Goal: Task Accomplishment & Management: Manage account settings

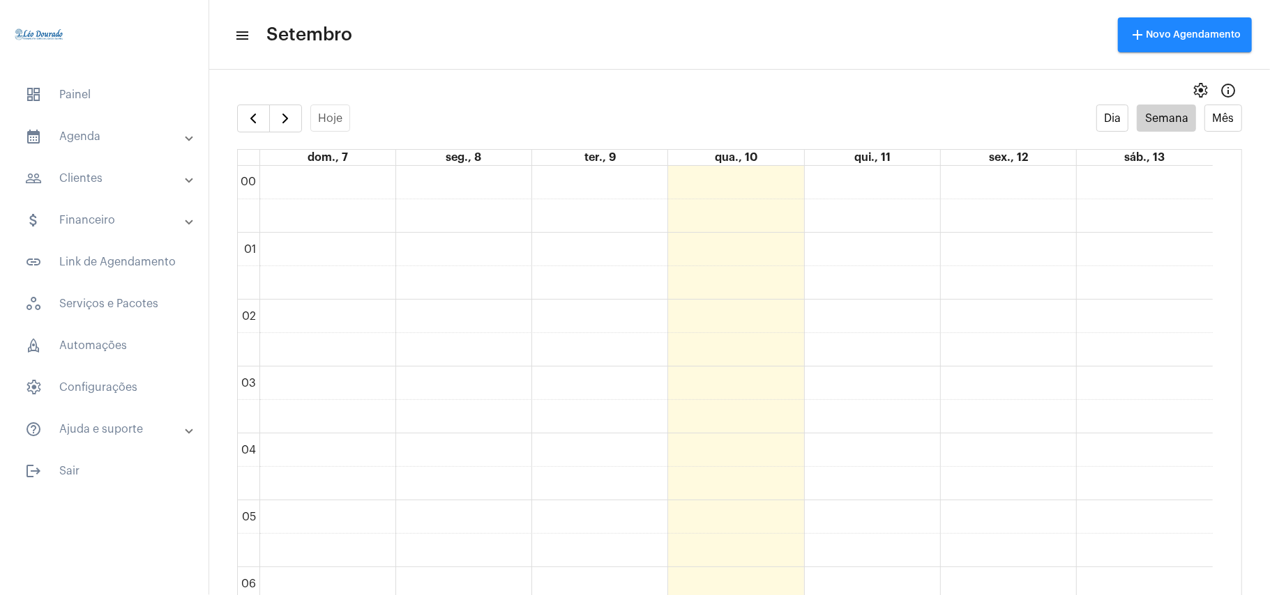
scroll to position [868, 0]
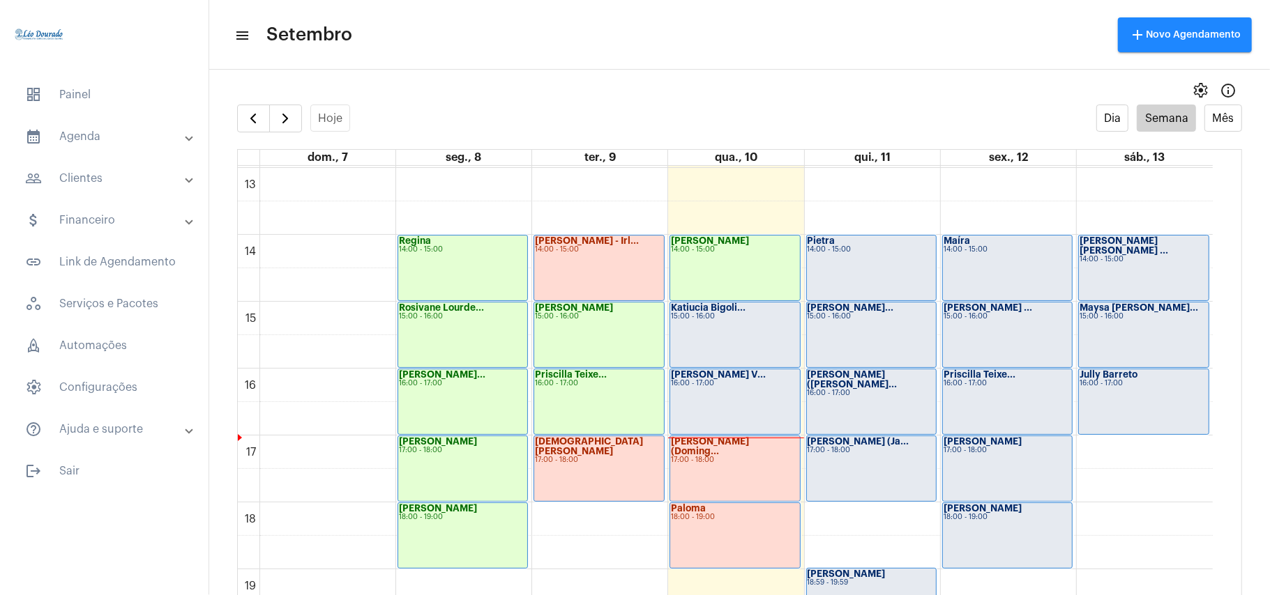
click at [711, 322] on div "Katiucia Bigoli... 15:00 - 16:00" at bounding box center [734, 335] width 129 height 65
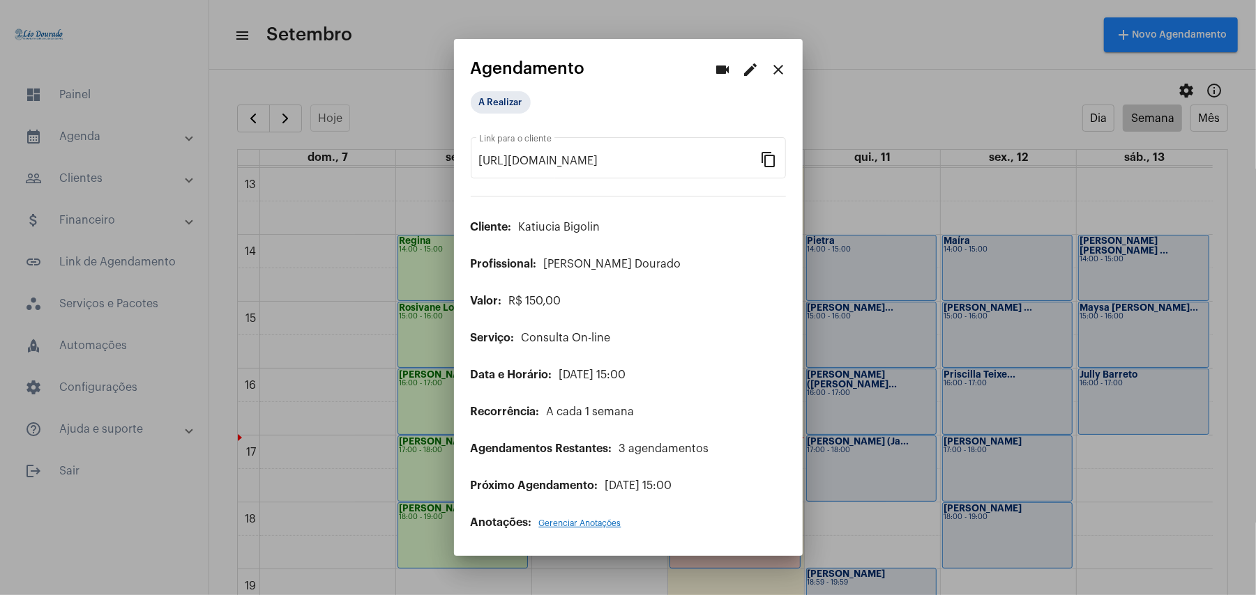
click at [863, 70] on div at bounding box center [628, 297] width 1256 height 595
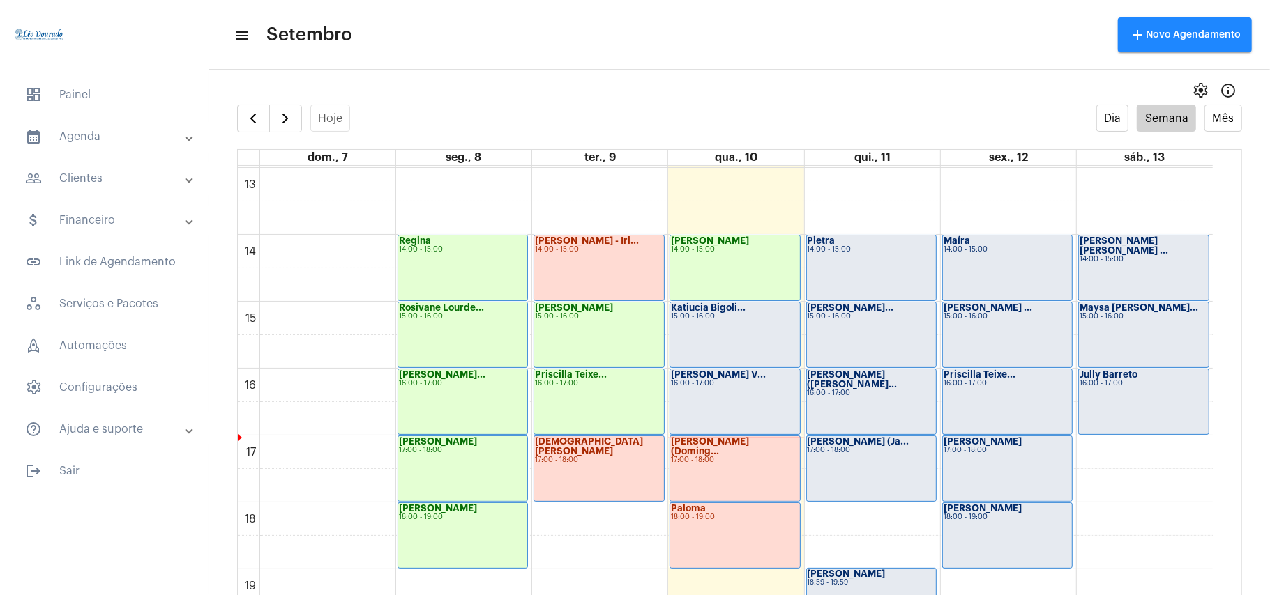
click at [756, 395] on div "Jean Riccieri V... 16:00 - 17:00" at bounding box center [734, 402] width 129 height 65
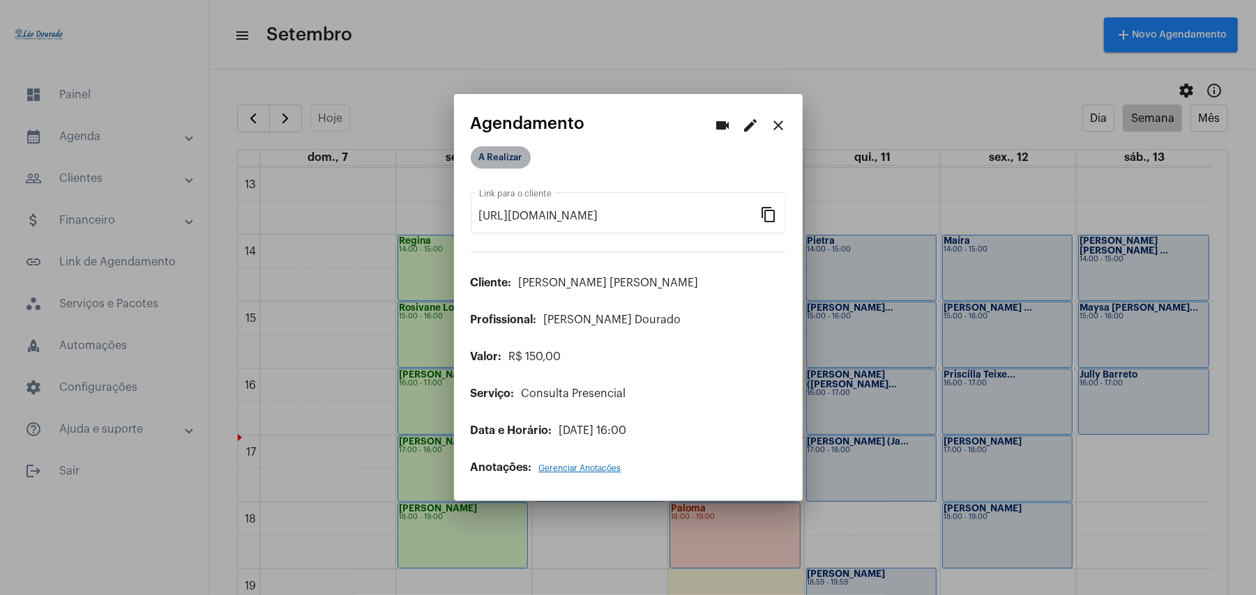
click at [501, 159] on mat-chip "A Realizar" at bounding box center [501, 157] width 60 height 22
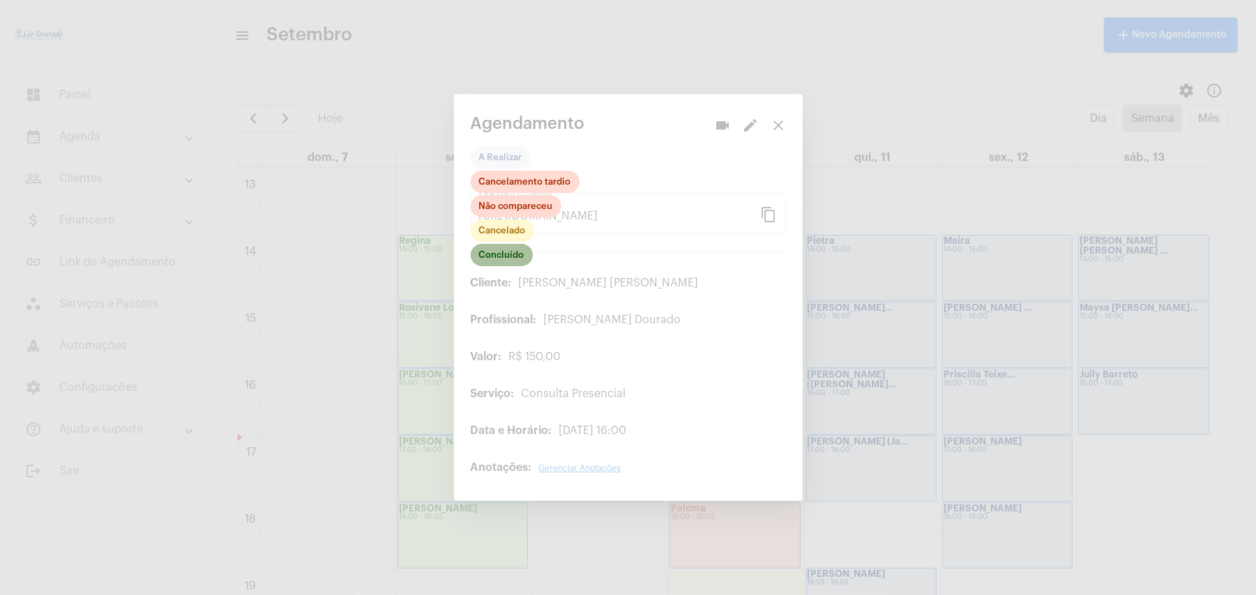
click at [508, 259] on mat-chip "Concluído" at bounding box center [502, 255] width 62 height 22
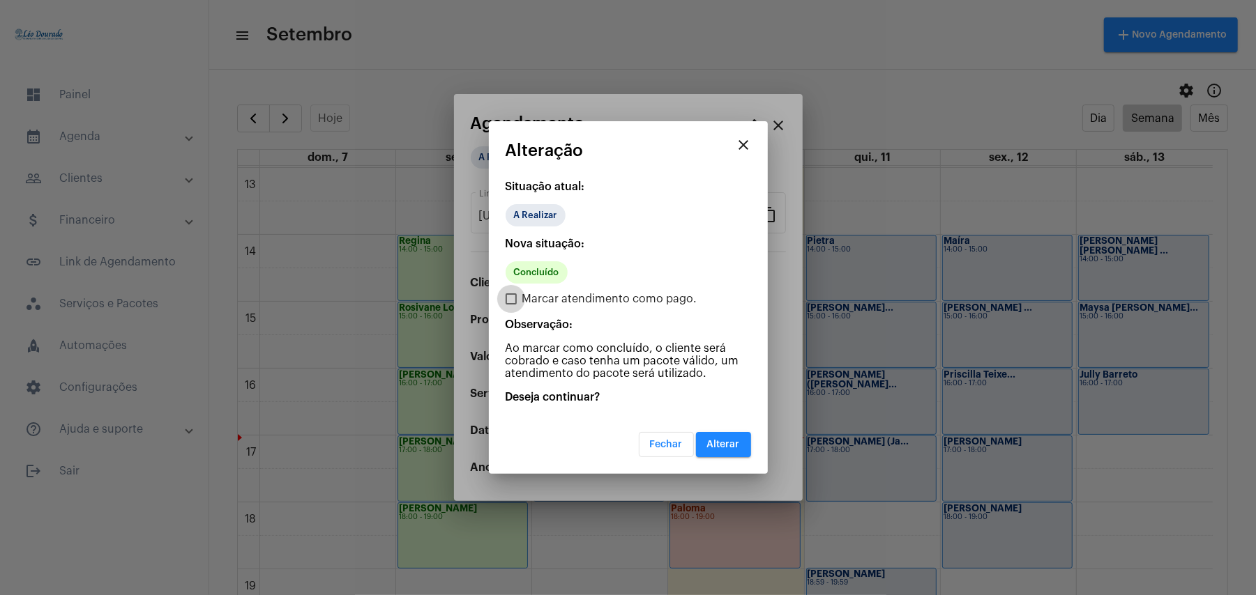
click at [568, 302] on span "Marcar atendimento como pago." at bounding box center [609, 299] width 175 height 17
click at [511, 305] on input "Marcar atendimento como pago." at bounding box center [510, 305] width 1 height 1
checkbox input "true"
click at [736, 440] on span "Alterar" at bounding box center [723, 445] width 33 height 10
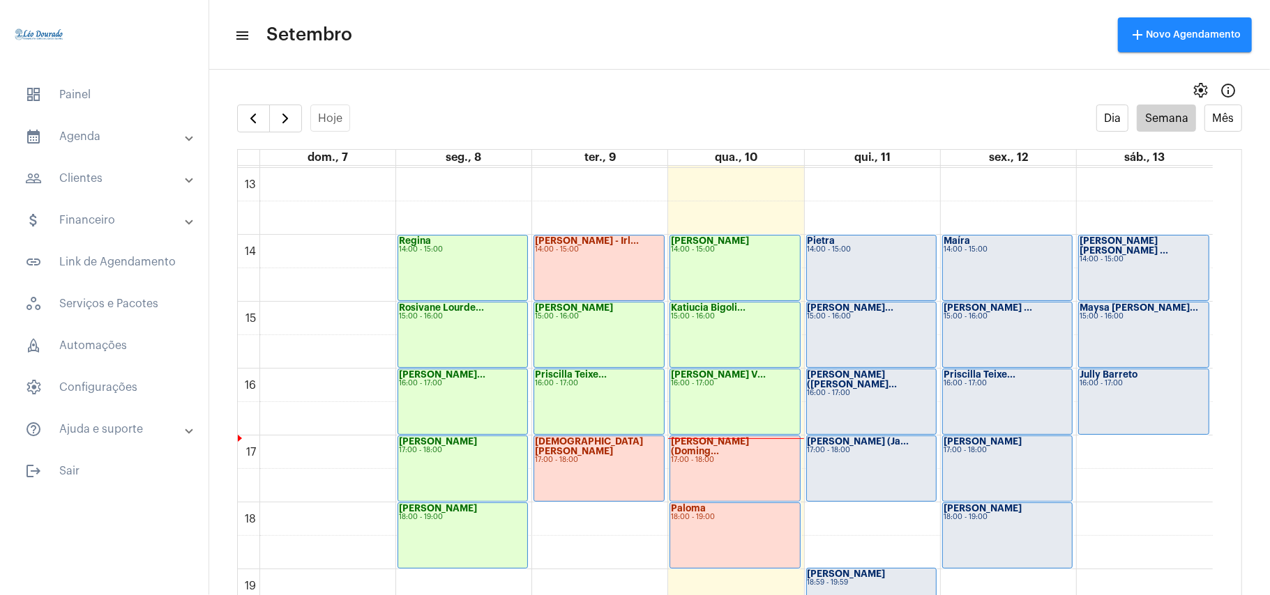
click at [614, 85] on div "settings info_outlined" at bounding box center [739, 91] width 1061 height 28
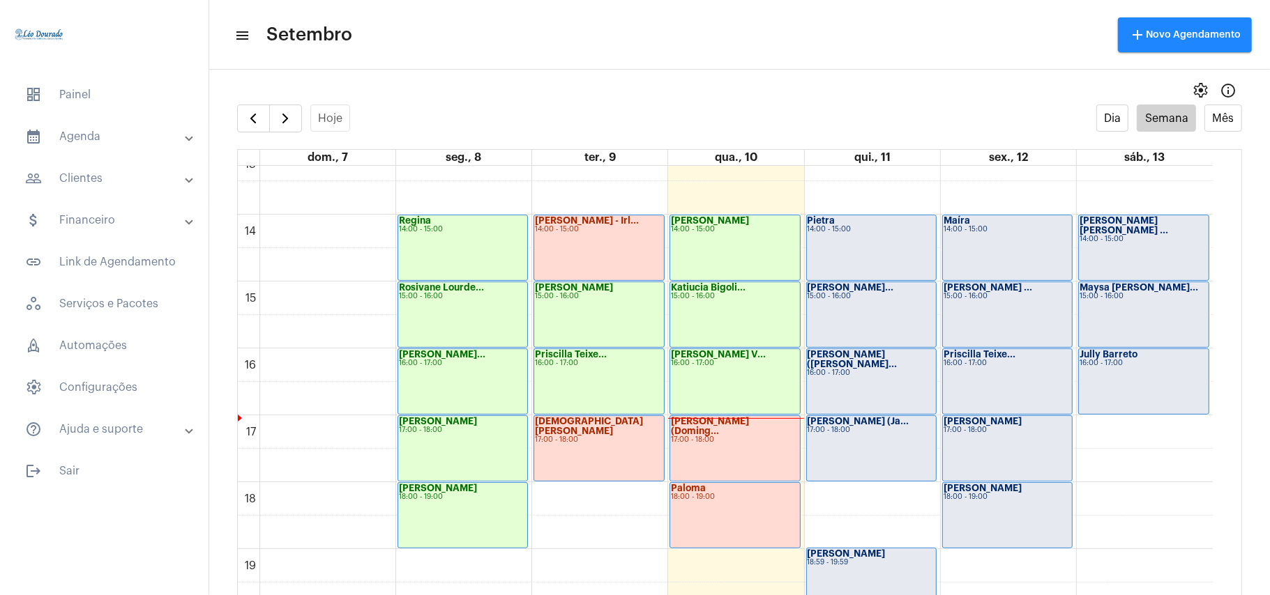
scroll to position [775, 0]
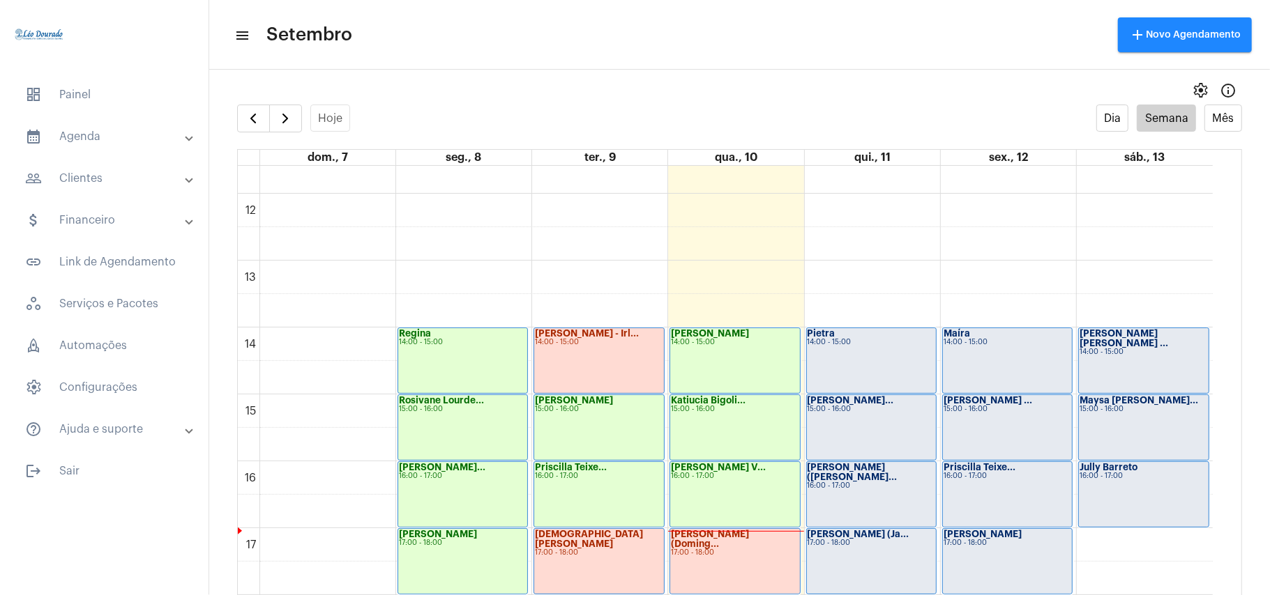
click at [690, 77] on div "settings info_outlined" at bounding box center [739, 91] width 1061 height 28
click at [759, 26] on mat-toolbar-row "menu Setembro add Novo Agendamento" at bounding box center [739, 35] width 1061 height 45
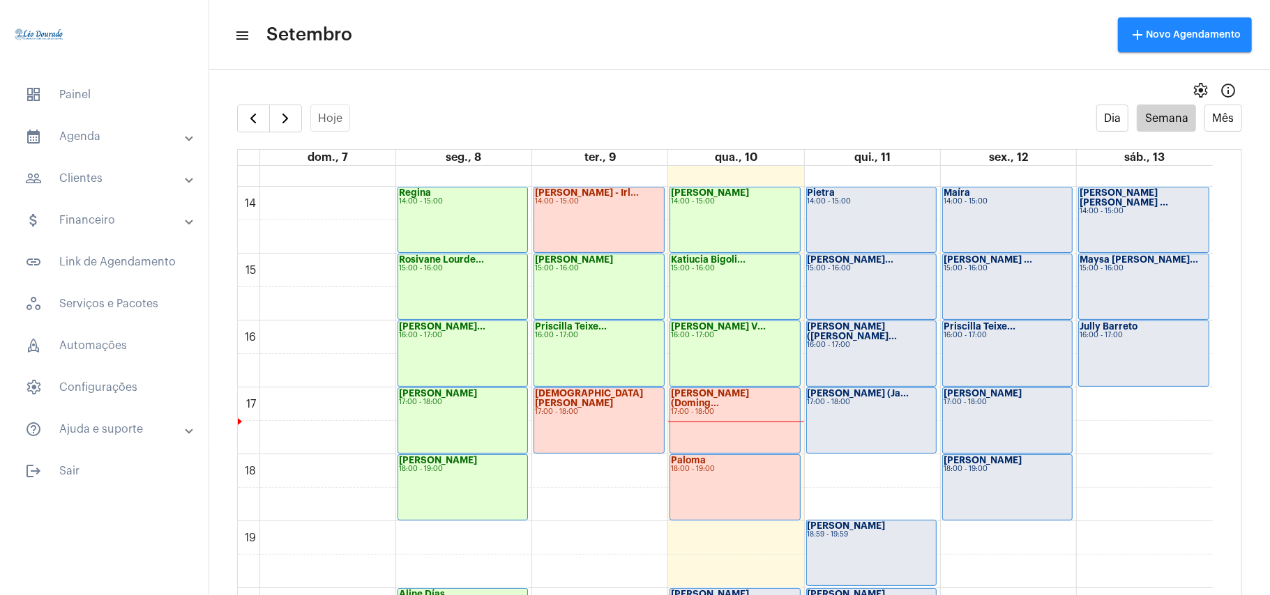
scroll to position [961, 0]
